Goal: Transaction & Acquisition: Purchase product/service

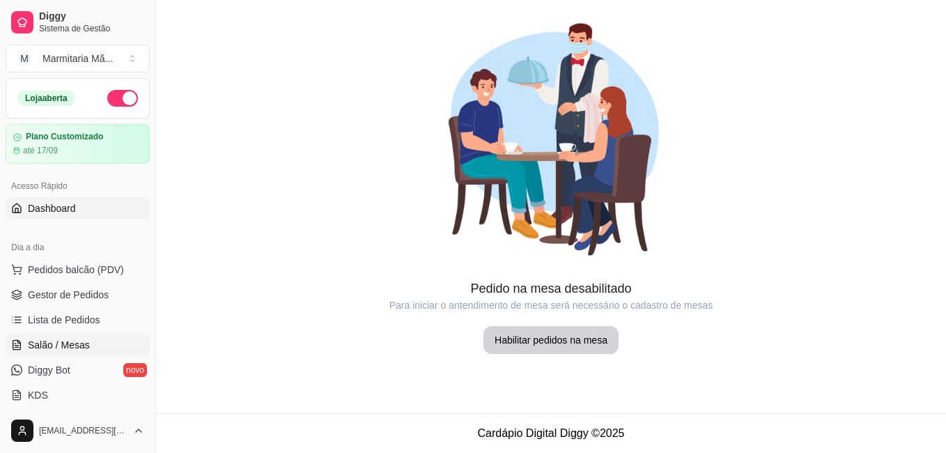
click at [31, 210] on span "Dashboard" at bounding box center [52, 208] width 48 height 14
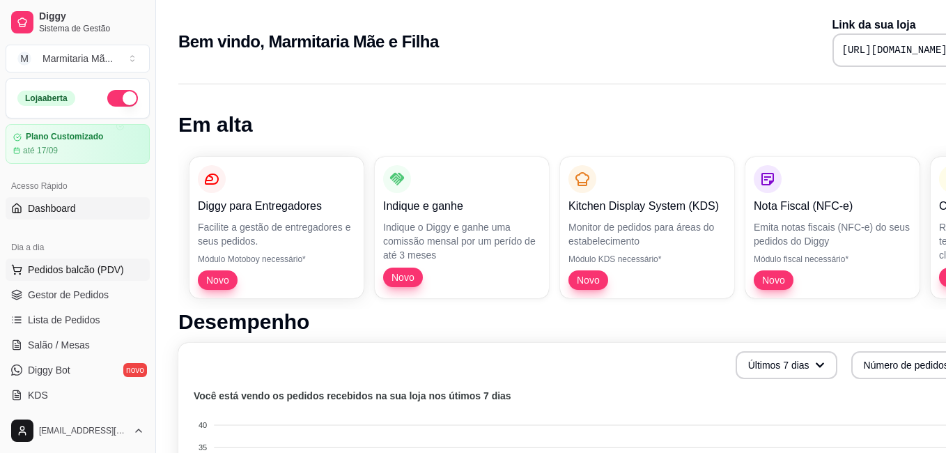
click at [43, 267] on span "Pedidos balcão (PDV)" at bounding box center [76, 270] width 96 height 14
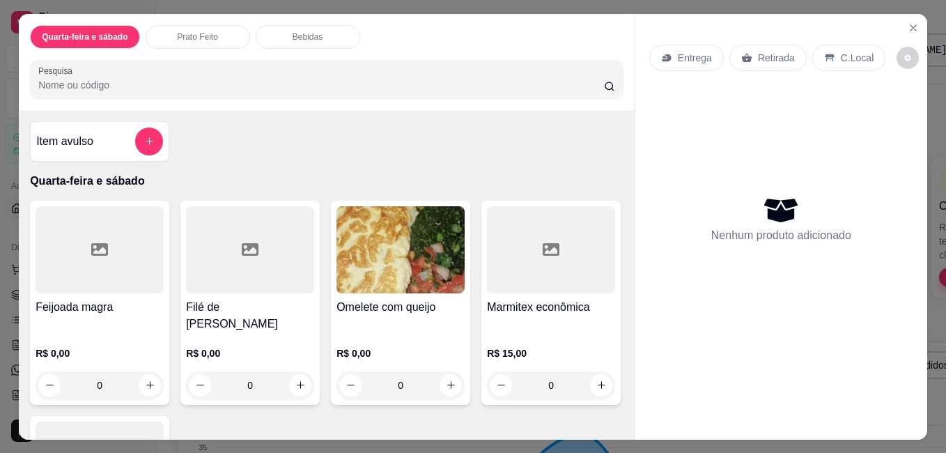
click at [689, 51] on p "Entrega" at bounding box center [695, 58] width 34 height 14
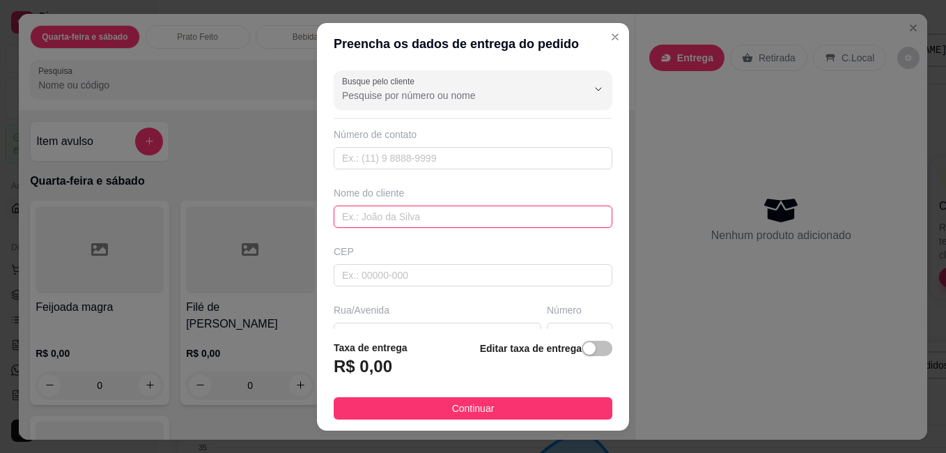
click at [446, 213] on input "text" at bounding box center [473, 216] width 279 height 22
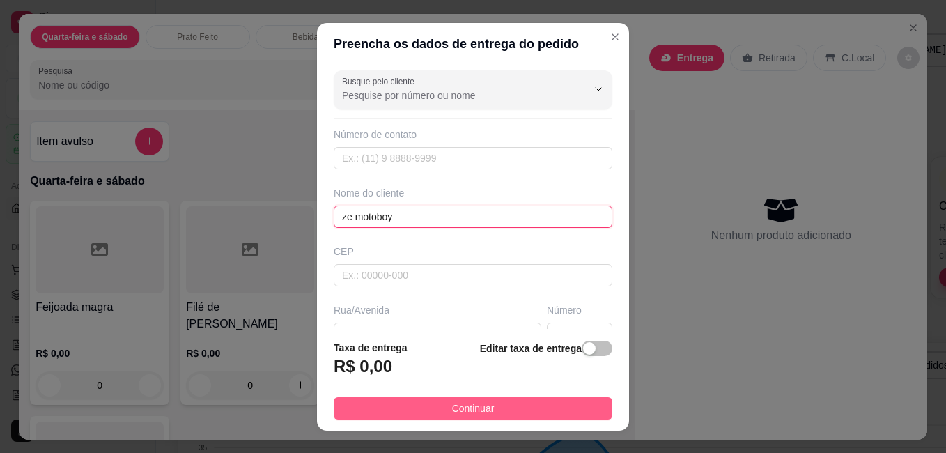
type input "ze motoboy"
click at [411, 405] on button "Continuar" at bounding box center [473, 408] width 279 height 22
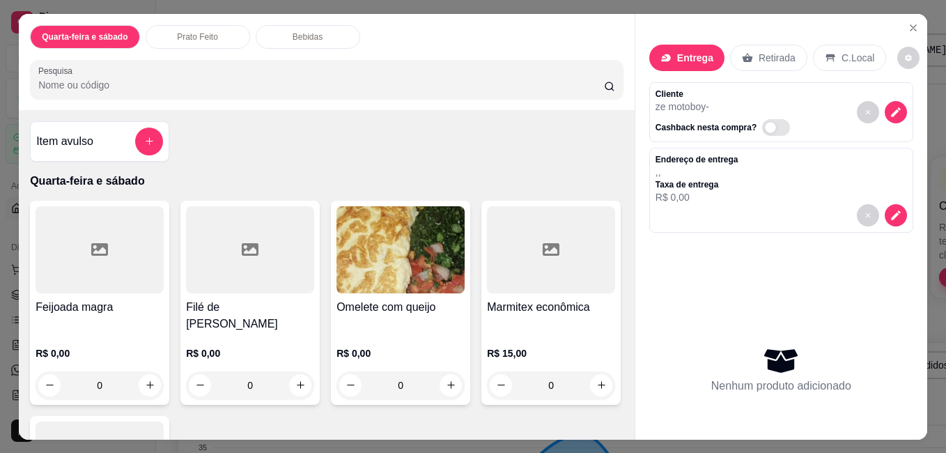
click at [143, 272] on div at bounding box center [100, 249] width 128 height 87
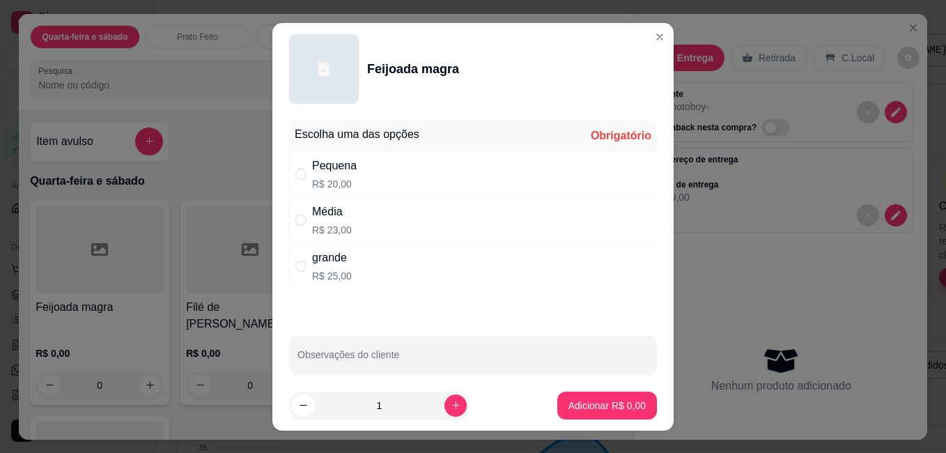
click at [323, 228] on p "R$ 23,00" at bounding box center [332, 230] width 40 height 14
radio input "true"
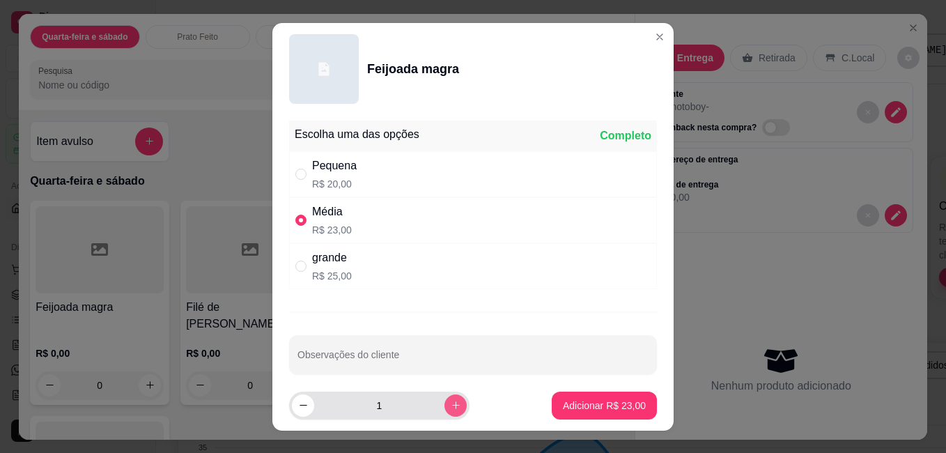
click at [452, 403] on icon "increase-product-quantity" at bounding box center [456, 405] width 8 height 8
click at [299, 407] on icon "decrease-product-quantity" at bounding box center [303, 405] width 10 height 10
type input "2"
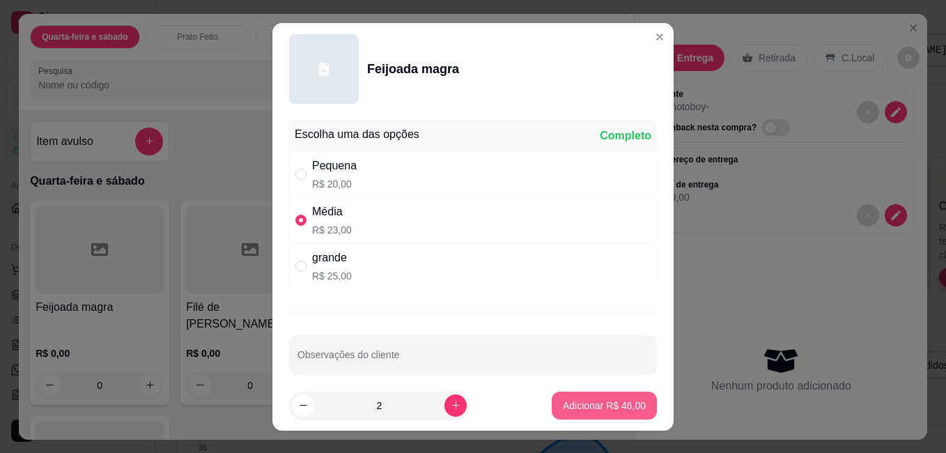
click at [591, 408] on p "Adicionar R$ 46,00" at bounding box center [604, 405] width 83 height 14
type input "2"
